Goal: Task Accomplishment & Management: Manage account settings

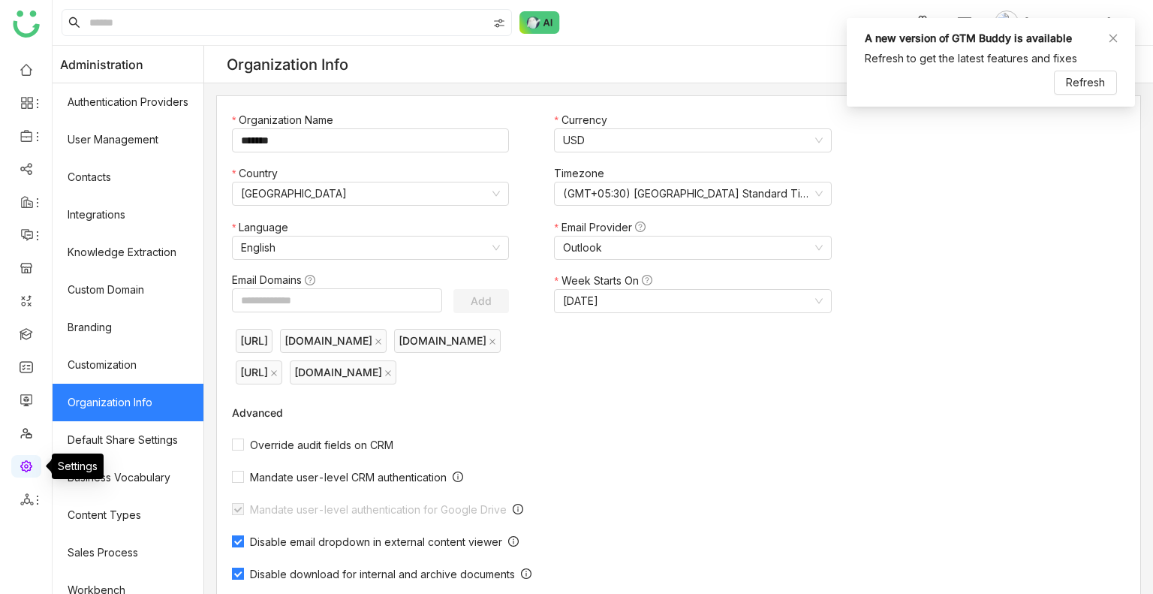
click at [20, 467] on link at bounding box center [27, 465] width 14 height 13
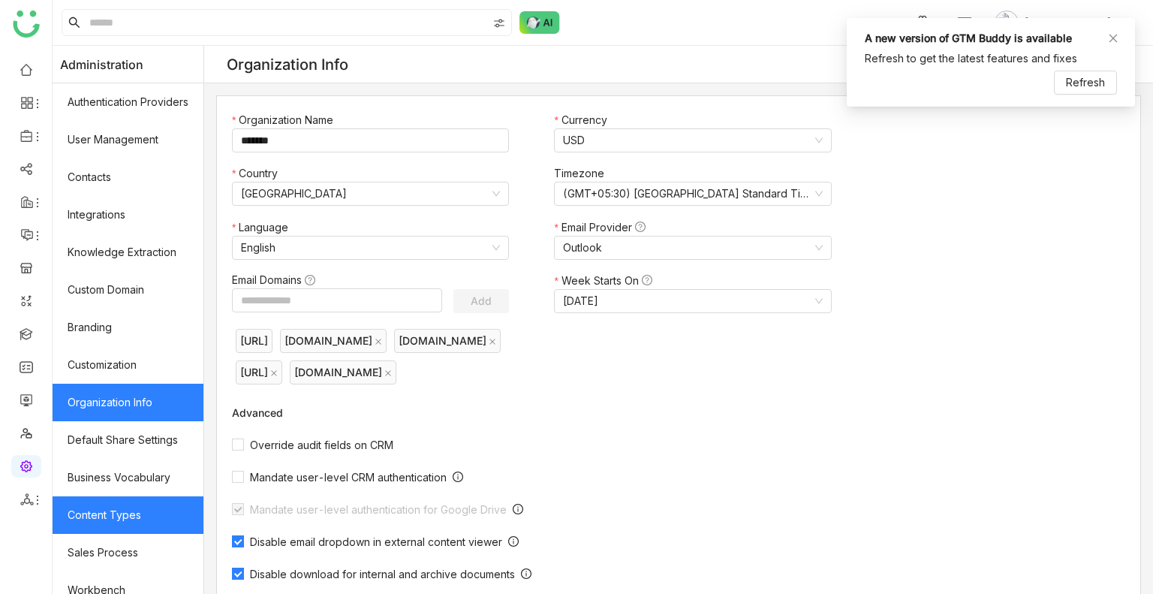
scroll to position [202, 0]
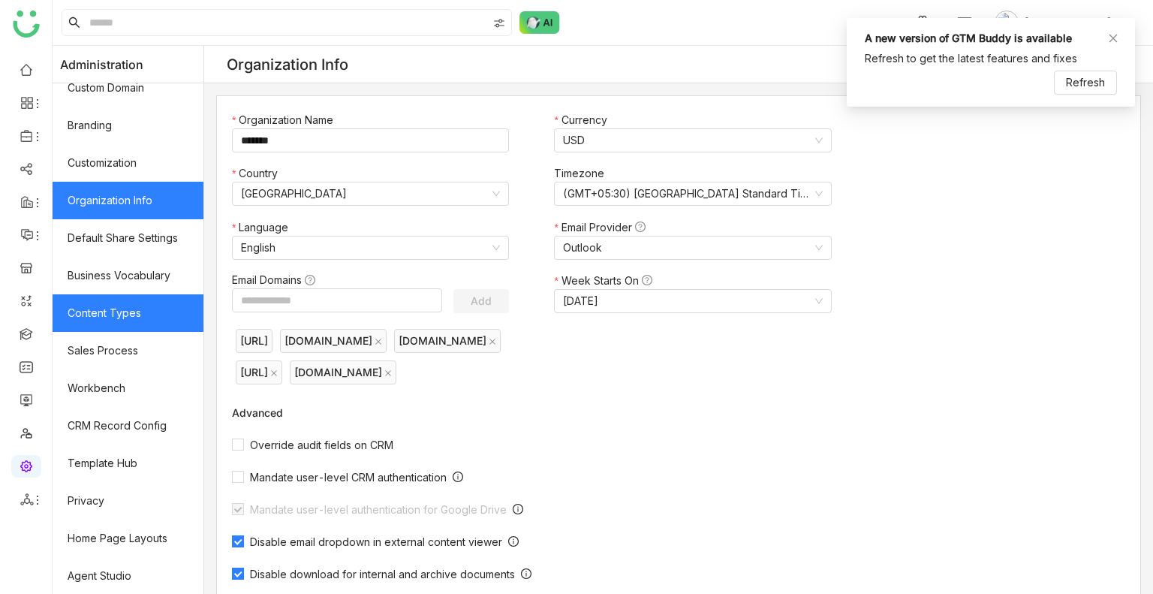
click at [116, 510] on link "Privacy" at bounding box center [128, 501] width 151 height 38
